Goal: Task Accomplishment & Management: Use online tool/utility

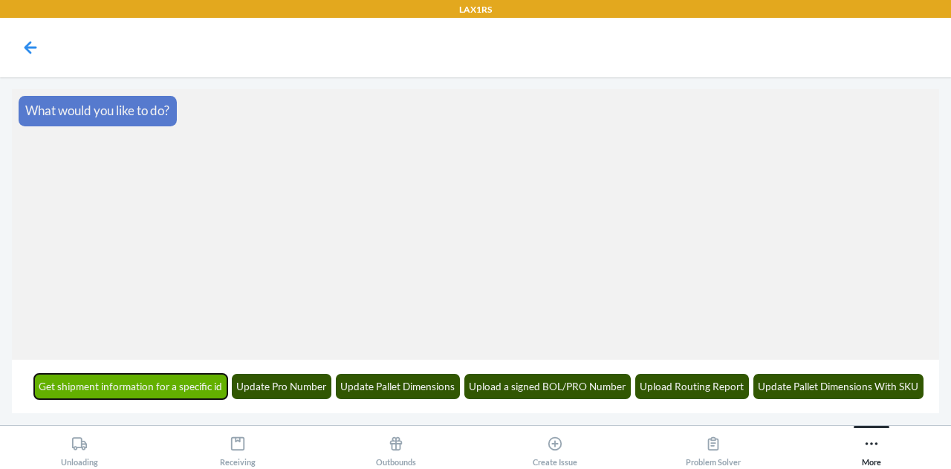
click at [169, 380] on button "Get shipment information for a specific id" at bounding box center [131, 386] width 194 height 25
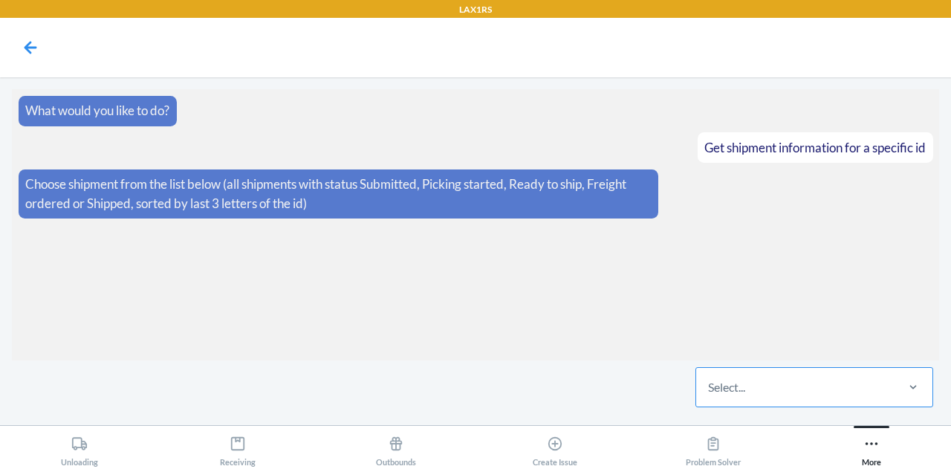
click at [809, 392] on div "Select..." at bounding box center [795, 387] width 198 height 39
click at [710, 392] on input "Select..." at bounding box center [708, 387] width 1 height 18
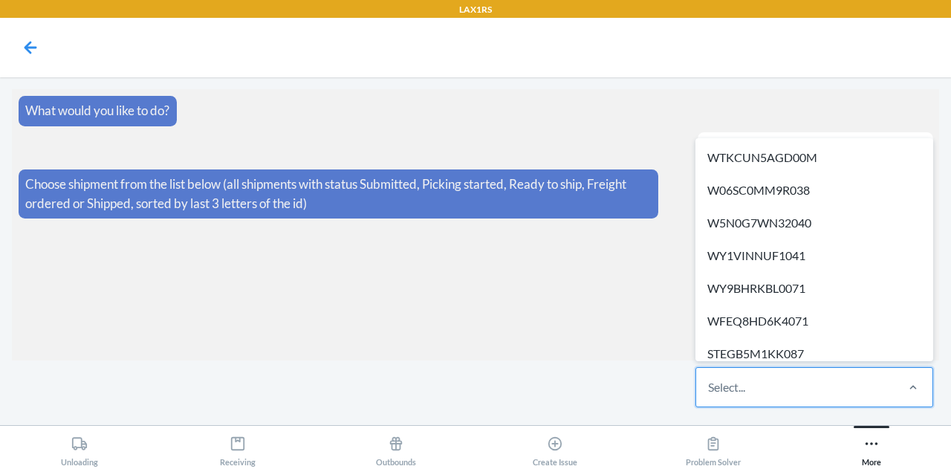
paste input "W55QZF2H17D2I"
type input "W55QZF2H17D2I"
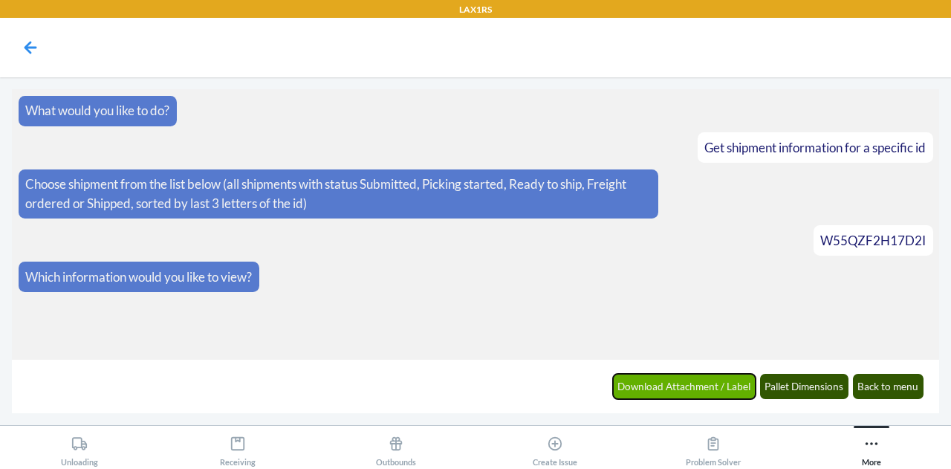
click at [689, 389] on button "Download Attachment / Label" at bounding box center [684, 386] width 143 height 25
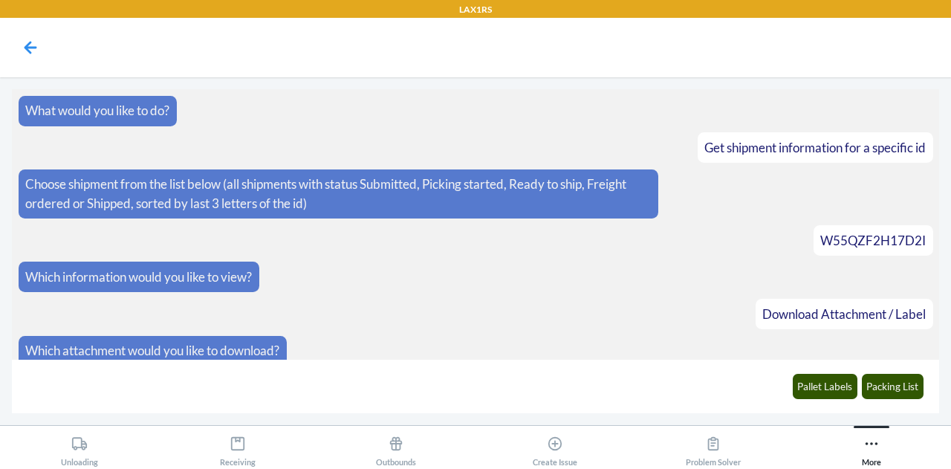
scroll to position [9, 0]
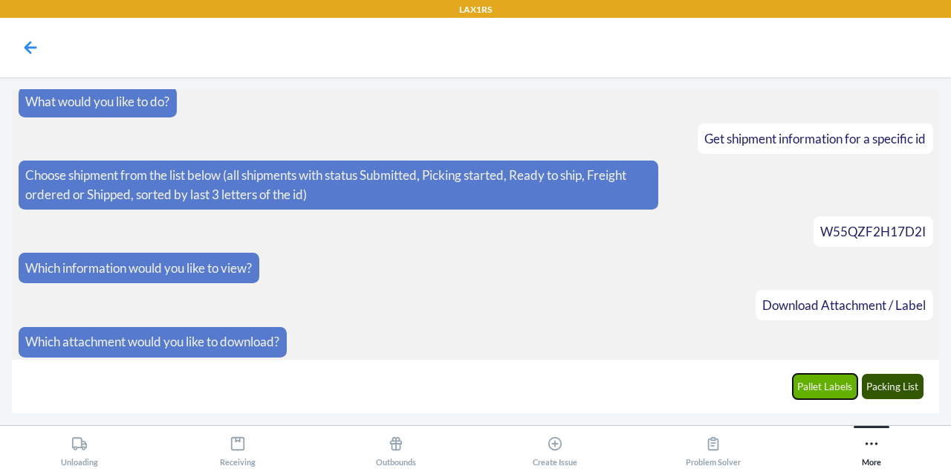
click at [826, 387] on button "Pallet Labels" at bounding box center [825, 386] width 65 height 25
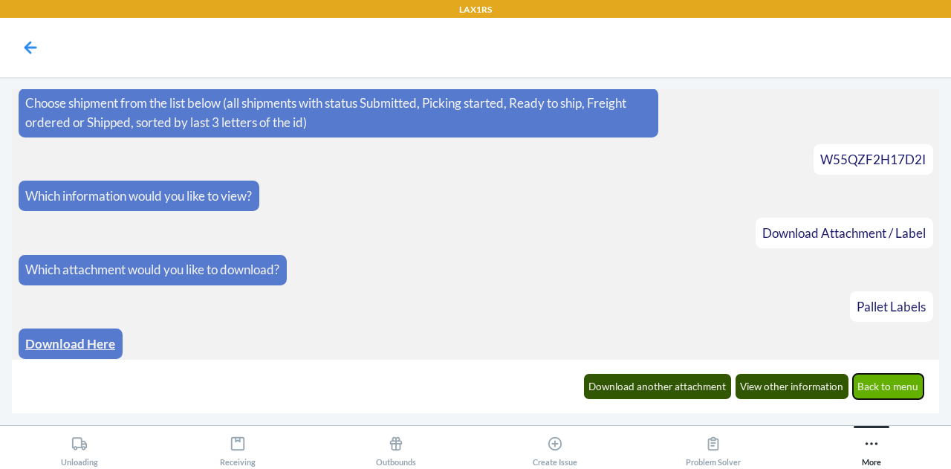
click at [893, 391] on button "Back to menu" at bounding box center [888, 386] width 71 height 25
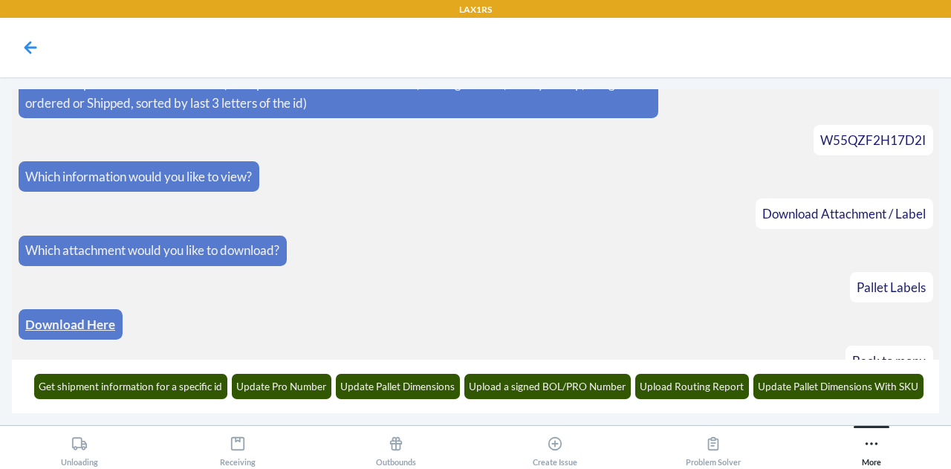
scroll to position [154, 0]
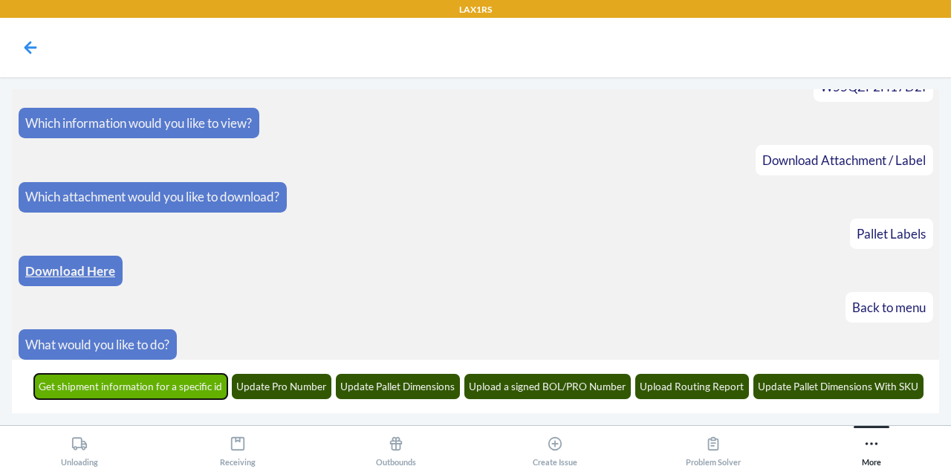
click at [165, 387] on button "Get shipment information for a specific id" at bounding box center [131, 386] width 194 height 25
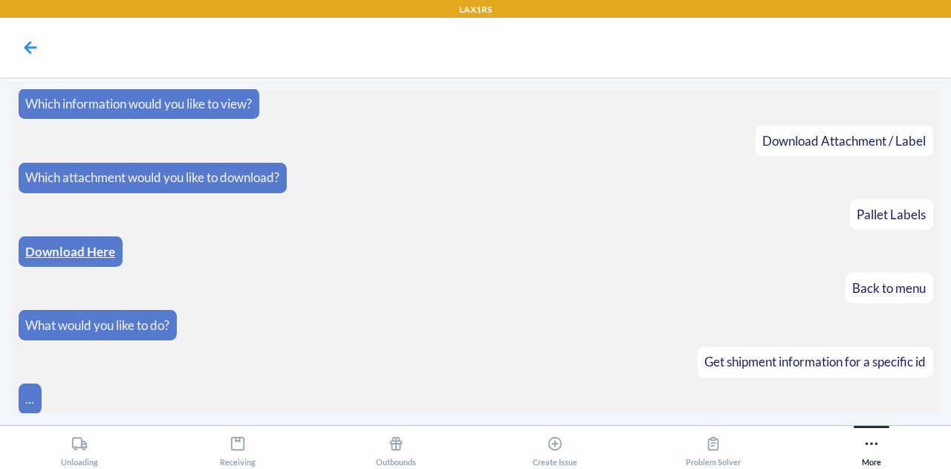
scroll to position [244, 0]
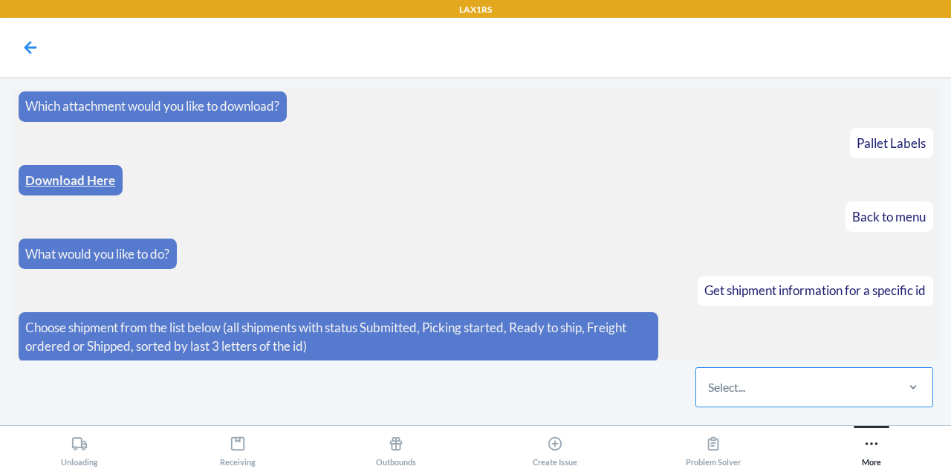
click at [827, 388] on div "Select..." at bounding box center [795, 387] width 198 height 39
click at [710, 388] on input "Select..." at bounding box center [708, 387] width 1 height 18
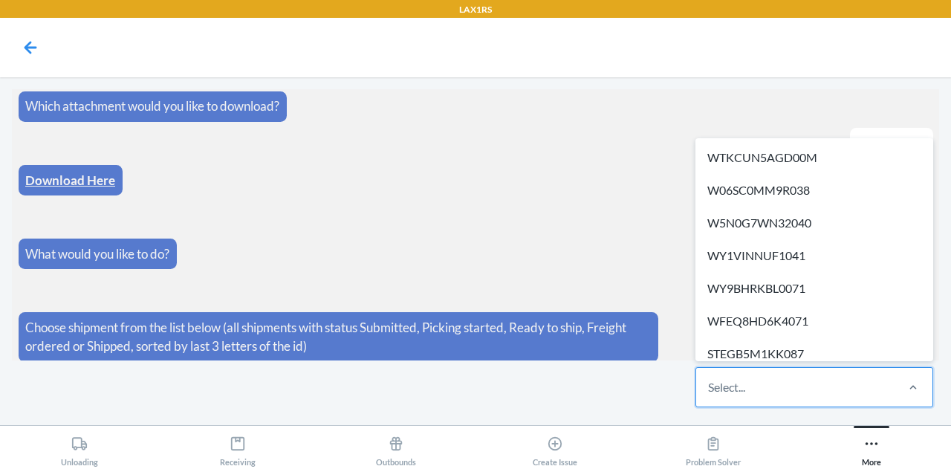
paste input "W55QZF2H17D2I"
type input "W55QZF2H17D2I"
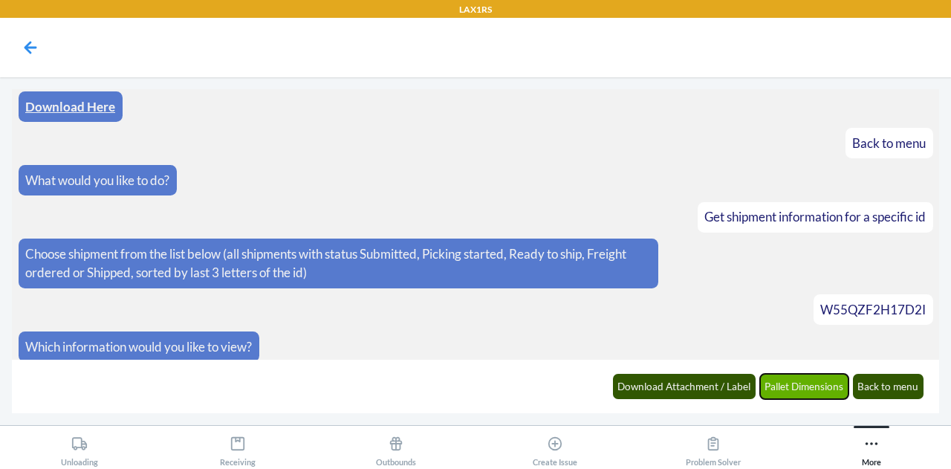
click at [817, 386] on button "Pallet Dimensions" at bounding box center [804, 386] width 89 height 25
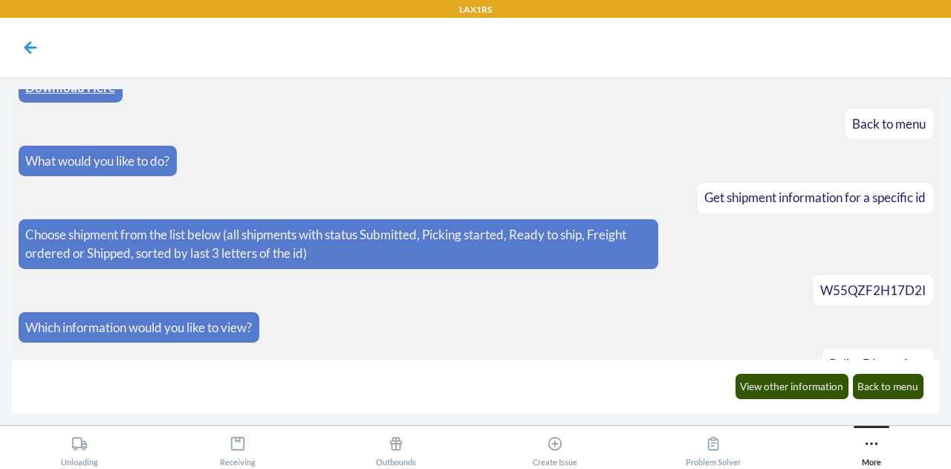
scroll to position [391, 0]
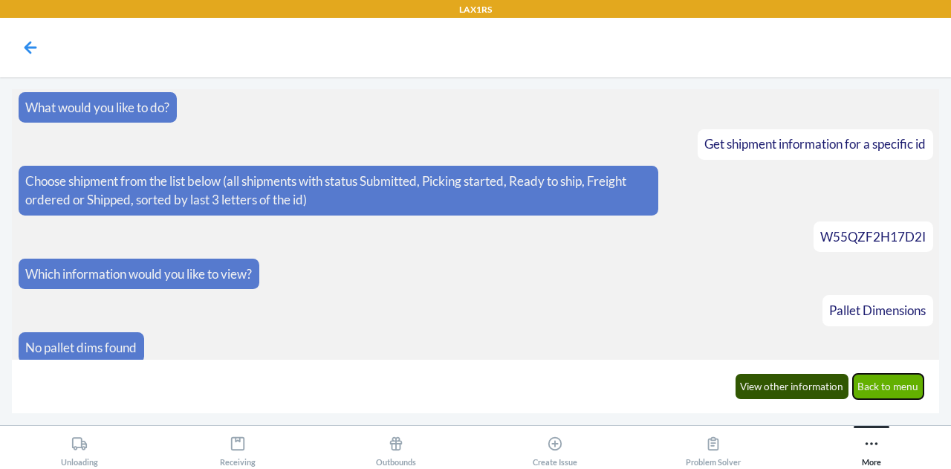
click at [898, 392] on button "Back to menu" at bounding box center [888, 386] width 71 height 25
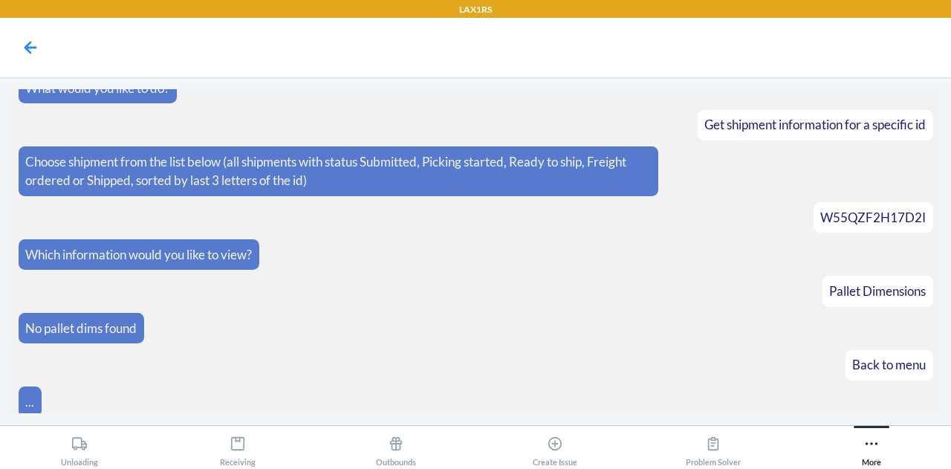
click at [865, 210] on span "W55QZF2H17D2I" at bounding box center [873, 218] width 106 height 16
copy span "W55QZF2H17D2I"
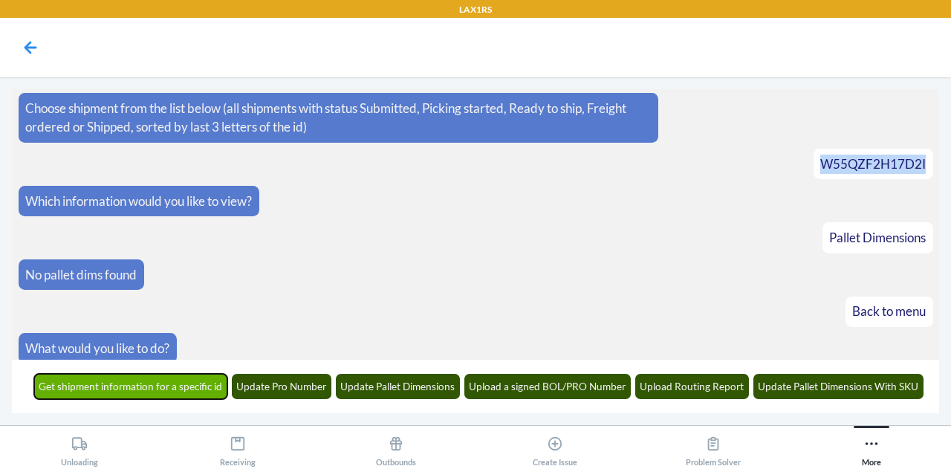
click at [159, 380] on button "Get shipment information for a specific id" at bounding box center [131, 386] width 194 height 25
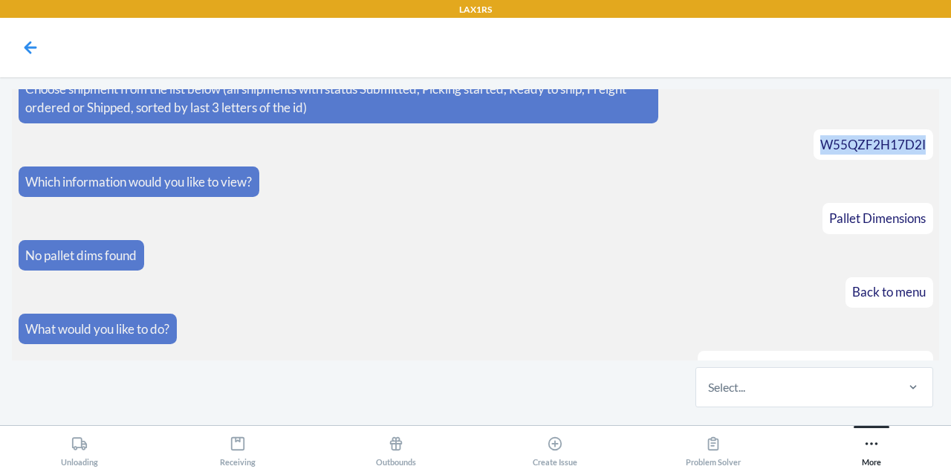
scroll to position [554, 0]
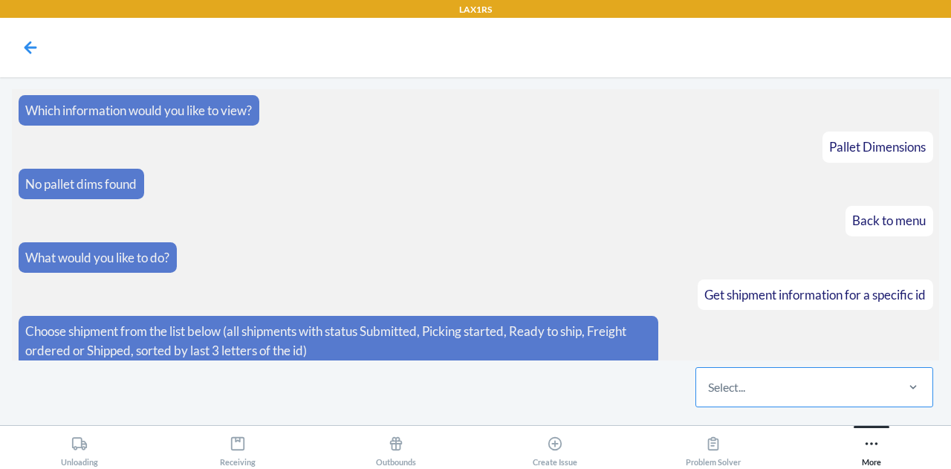
click at [800, 383] on div "Select..." at bounding box center [795, 387] width 198 height 39
click at [710, 383] on input "Select..." at bounding box center [708, 387] width 1 height 18
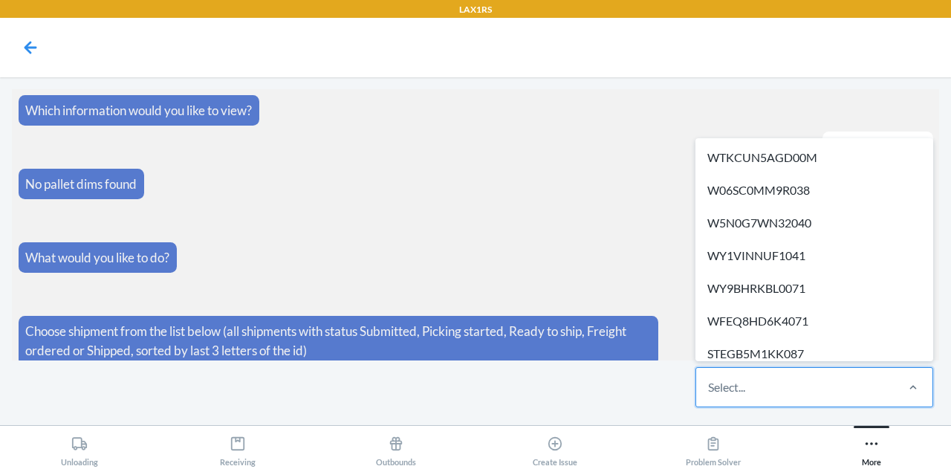
paste input "W55QZF2H17D2I"
type input "W55QZF2H17D2I"
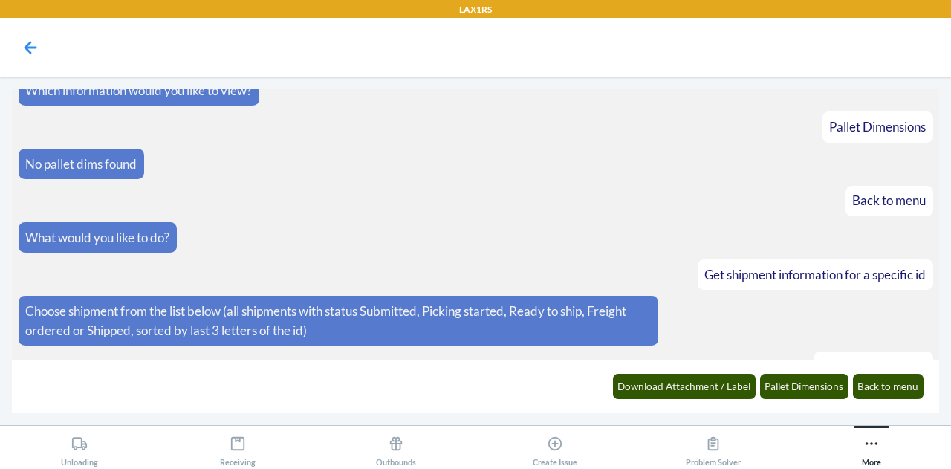
scroll to position [628, 0]
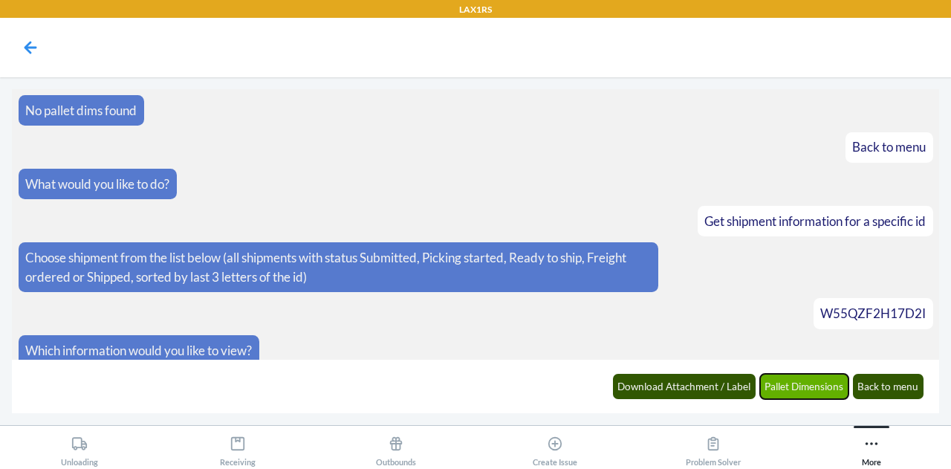
click at [795, 390] on button "Pallet Dimensions" at bounding box center [804, 386] width 89 height 25
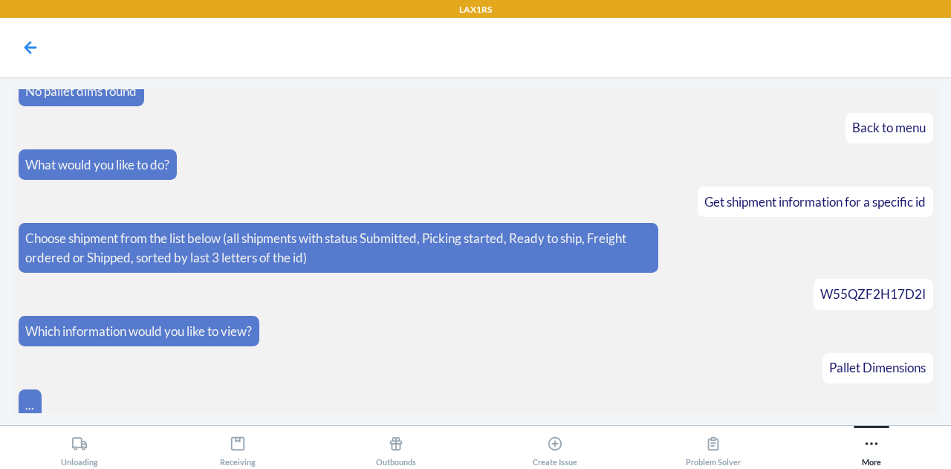
scroll to position [701, 0]
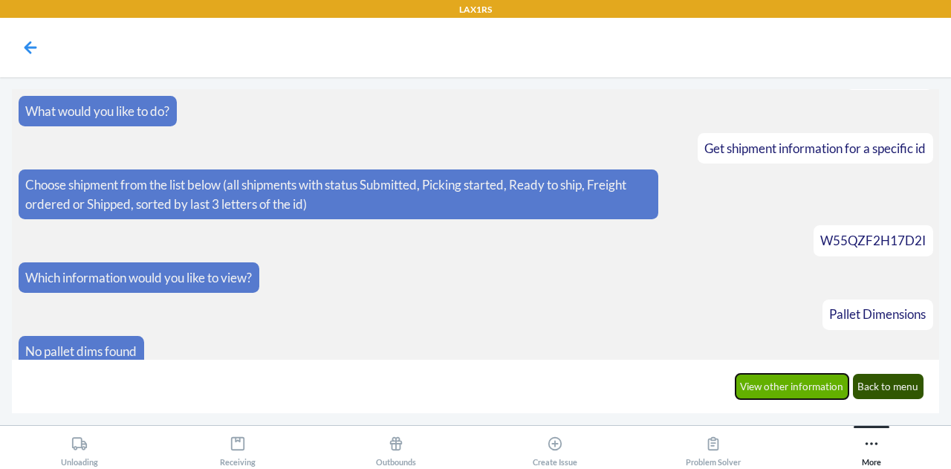
click at [767, 392] on button "View other information" at bounding box center [793, 386] width 114 height 25
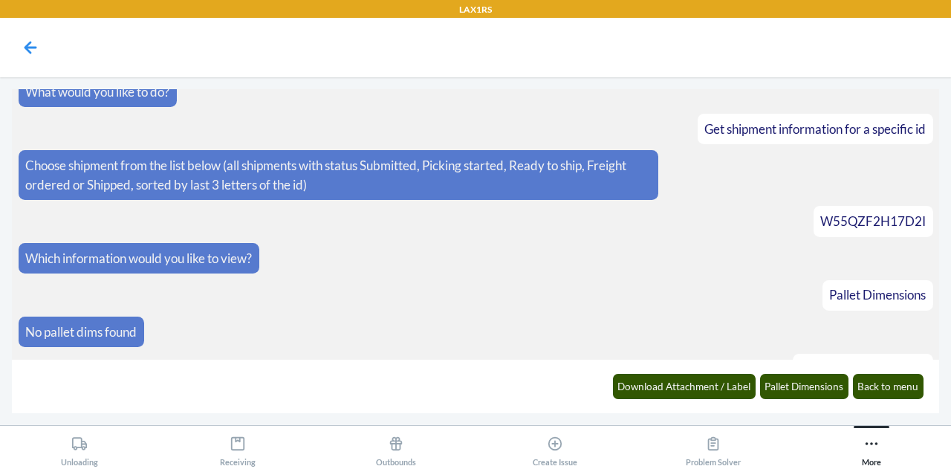
scroll to position [774, 0]
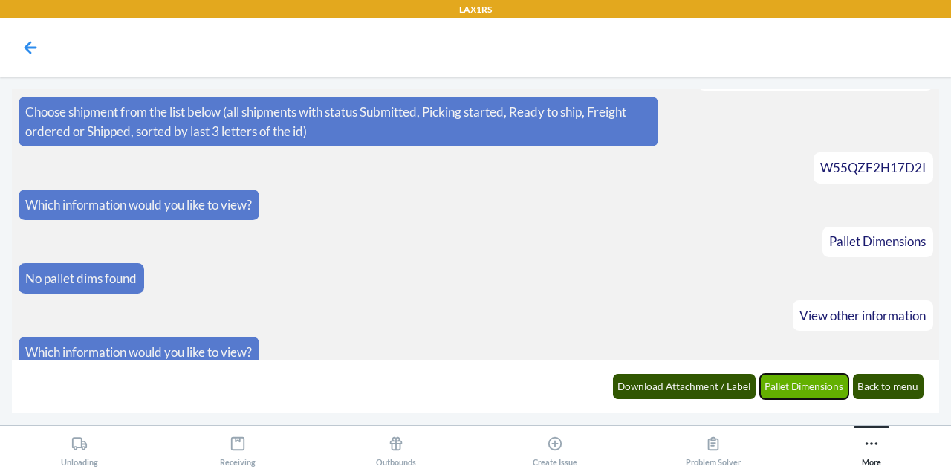
click at [808, 389] on button "Pallet Dimensions" at bounding box center [804, 386] width 89 height 25
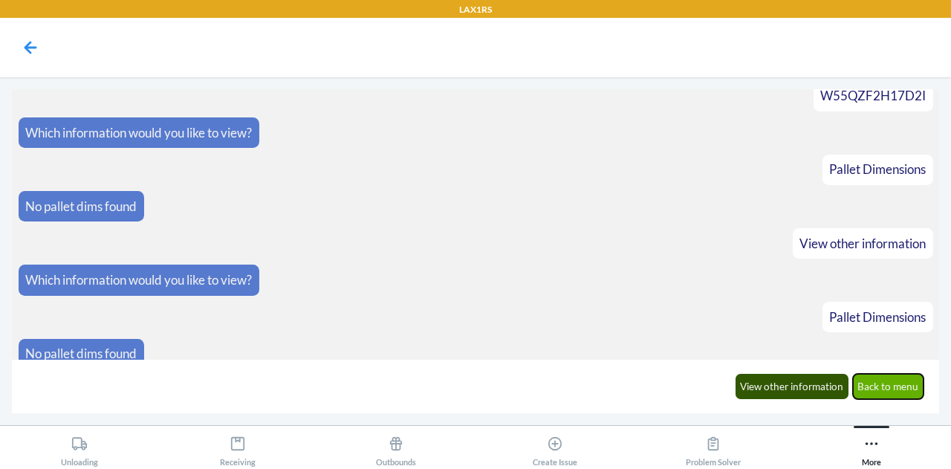
click at [878, 398] on button "Back to menu" at bounding box center [888, 386] width 71 height 25
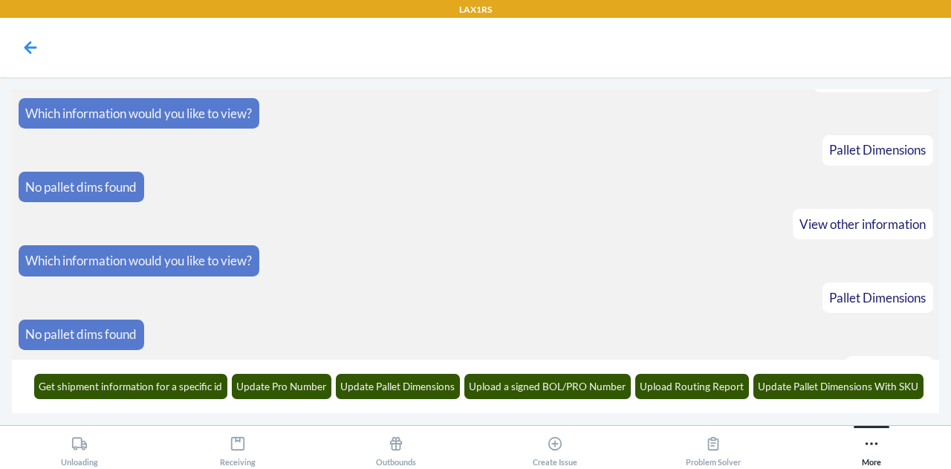
scroll to position [918, 0]
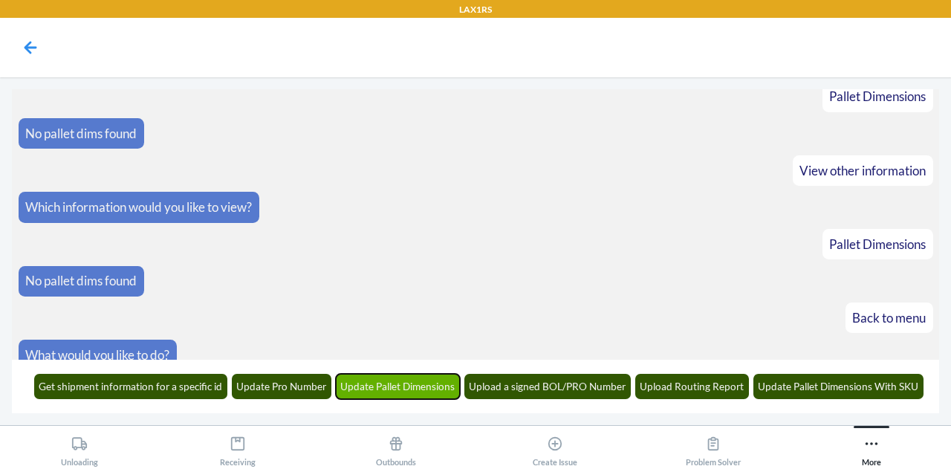
click at [391, 387] on button "Update Pallet Dimensions" at bounding box center [398, 386] width 125 height 25
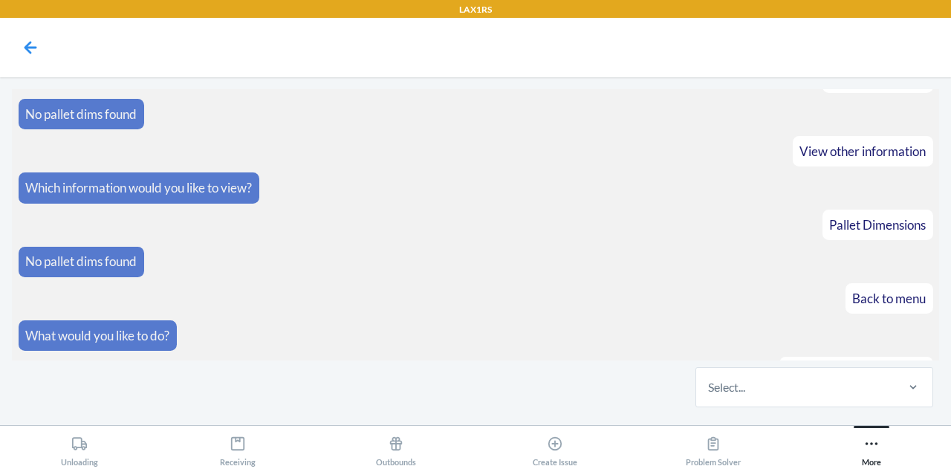
scroll to position [1009, 0]
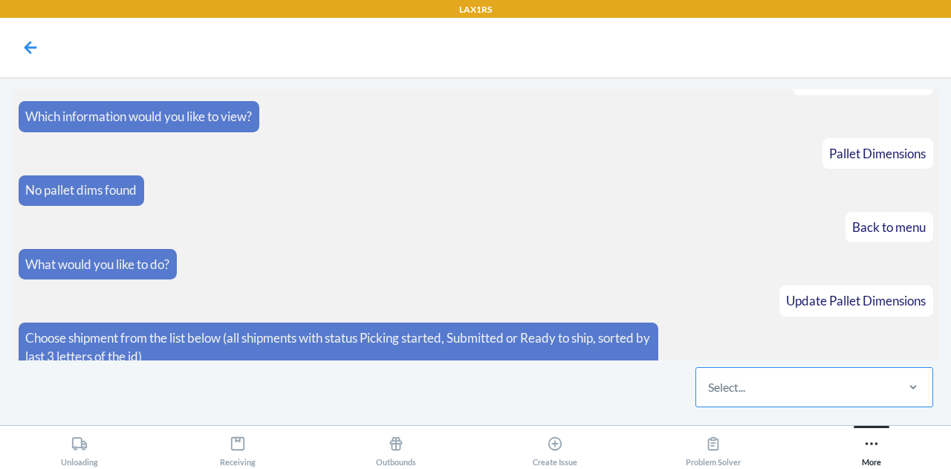
click at [755, 392] on div "Select..." at bounding box center [795, 387] width 198 height 39
click at [710, 392] on input "Select..." at bounding box center [708, 387] width 1 height 18
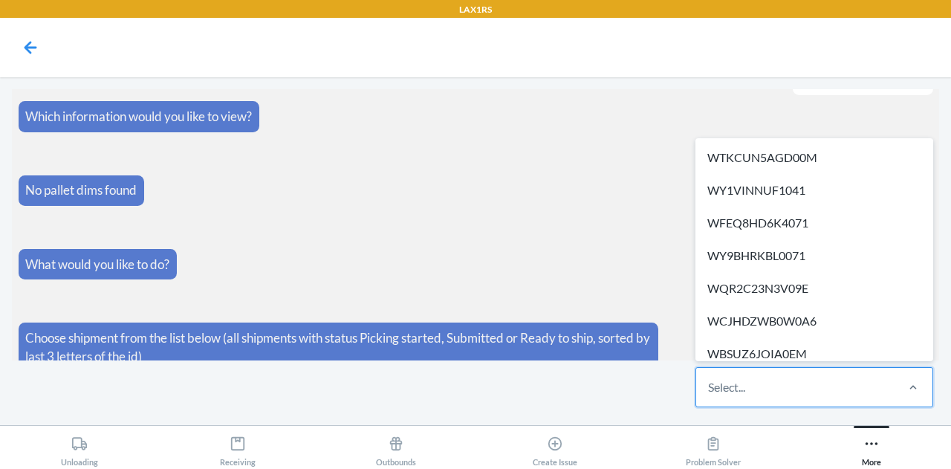
paste input "W55QZF2H17D2I"
type input "W55QZF2H17D2I"
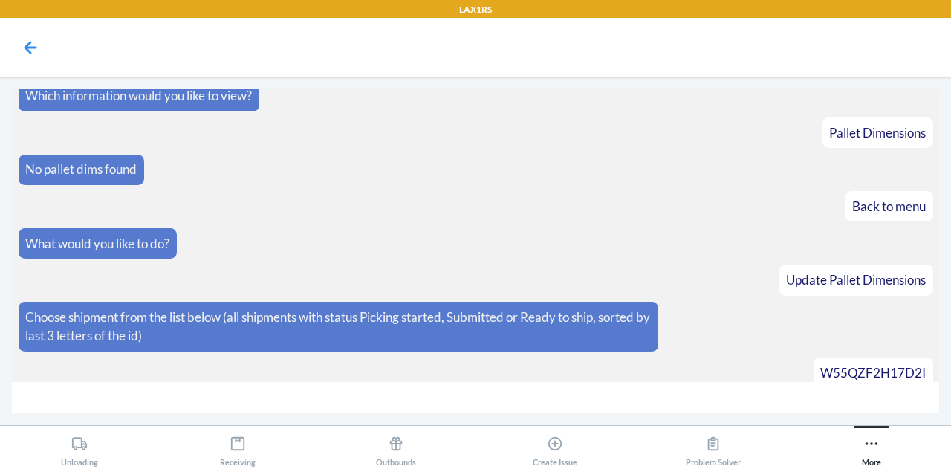
scroll to position [1061, 0]
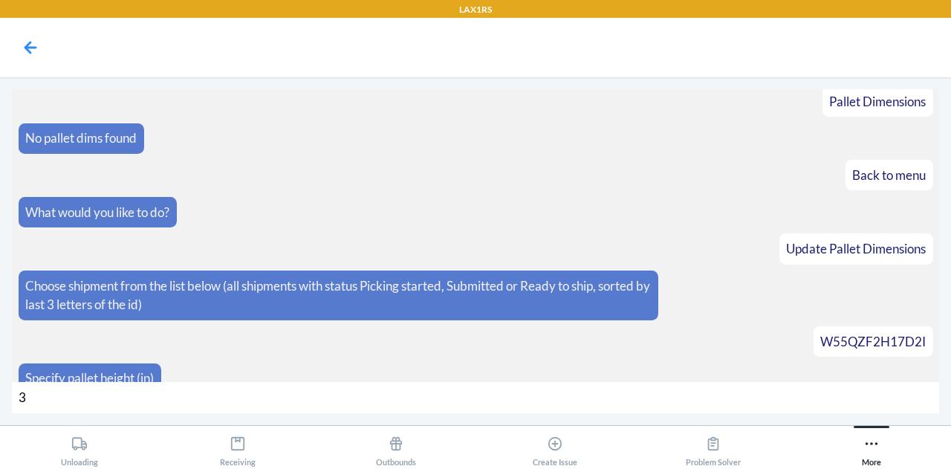
type input "35"
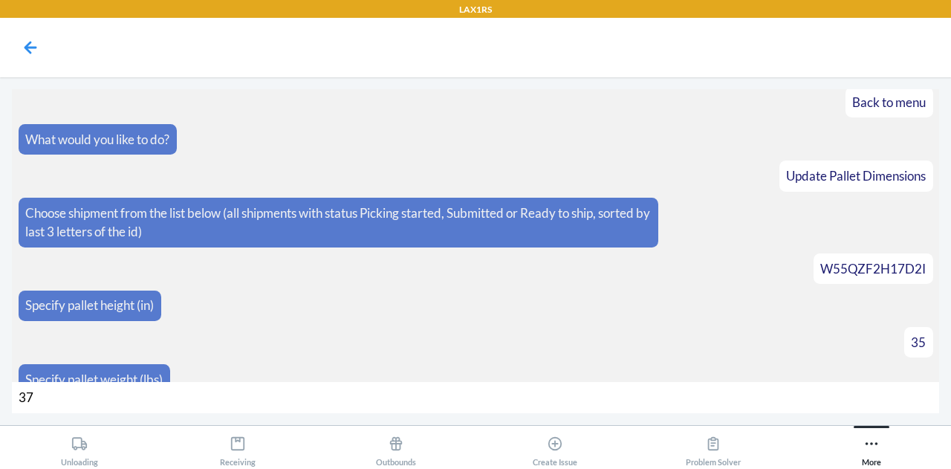
type input "372"
